Goal: Information Seeking & Learning: Learn about a topic

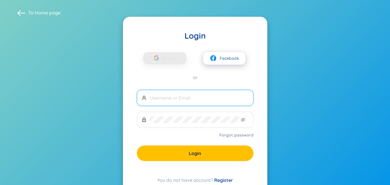
click at [207, 59] on button "Facebook" at bounding box center [224, 58] width 43 height 14
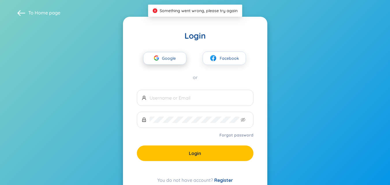
click at [172, 60] on span "Google" at bounding box center [170, 58] width 17 height 12
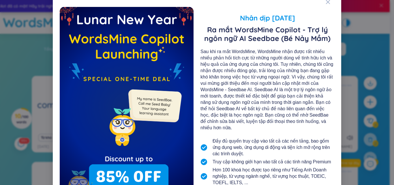
scroll to position [63, 0]
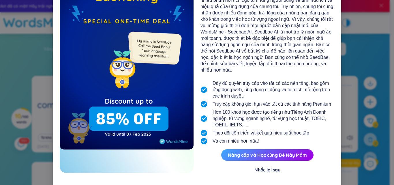
click at [269, 166] on div "Nhân dịp [DATE] Ra mắt WordsMine Copilot - Trợ lý ngôn ngữ AI Seedbae (Bé Nảy M…" at bounding box center [197, 66] width 275 height 235
click at [269, 166] on div "Nhắc lại sau" at bounding box center [267, 169] width 26 height 6
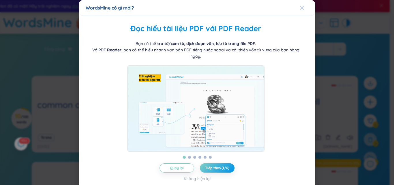
scroll to position [0, 0]
click at [225, 171] on button "Tiếp theo (1/6)" at bounding box center [217, 167] width 35 height 9
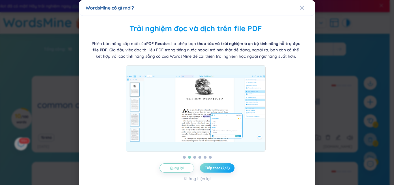
click at [222, 170] on span "Tiếp theo (2/6)" at bounding box center [217, 168] width 25 height 5
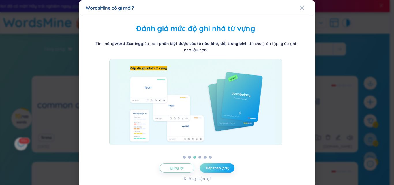
click at [222, 170] on span "Tiếp theo (3/6)" at bounding box center [217, 168] width 24 height 5
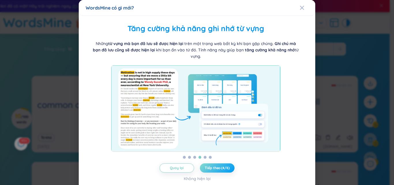
click at [222, 170] on span "Tiếp theo (4/6)" at bounding box center [217, 168] width 25 height 5
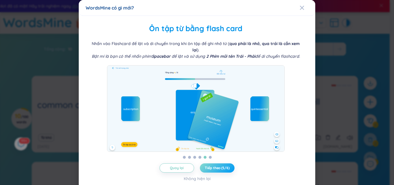
click at [222, 170] on span "Tiếp theo (5/6)" at bounding box center [217, 168] width 25 height 5
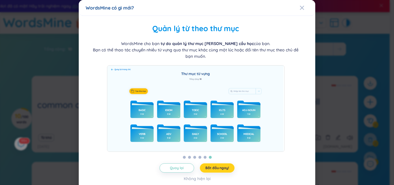
click at [222, 170] on span "Bắt đầu ngay!" at bounding box center [216, 168] width 23 height 5
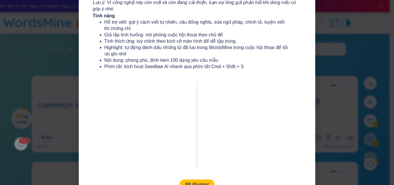
scroll to position [106, 0]
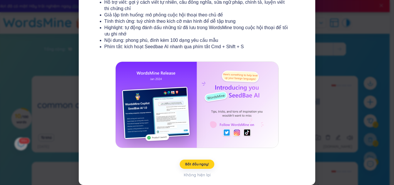
click at [199, 167] on button "Bắt đầu ngay!" at bounding box center [197, 164] width 35 height 9
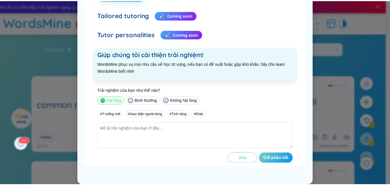
scroll to position [0, 0]
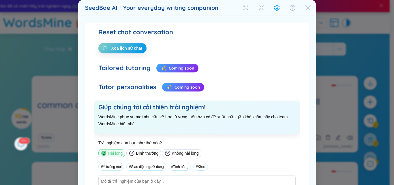
click at [306, 5] on icon "Close" at bounding box center [308, 8] width 6 height 6
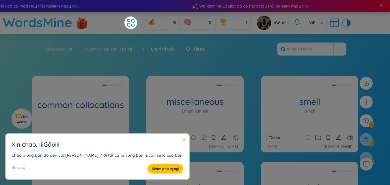
click at [181, 51] on div "Tải lại" at bounding box center [191, 49] width 25 height 12
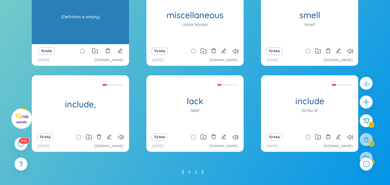
scroll to position [29, 0]
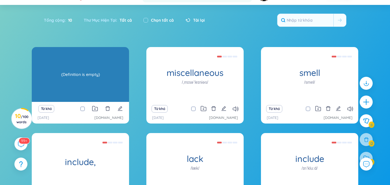
click at [99, 74] on div "(Definition is empty)" at bounding box center [80, 74] width 91 height 52
click at [57, 72] on div "(Definition is empty)" at bounding box center [80, 74] width 91 height 52
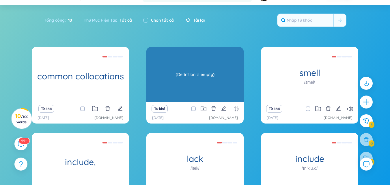
scroll to position [102, 0]
